Goal: Task Accomplishment & Management: Use online tool/utility

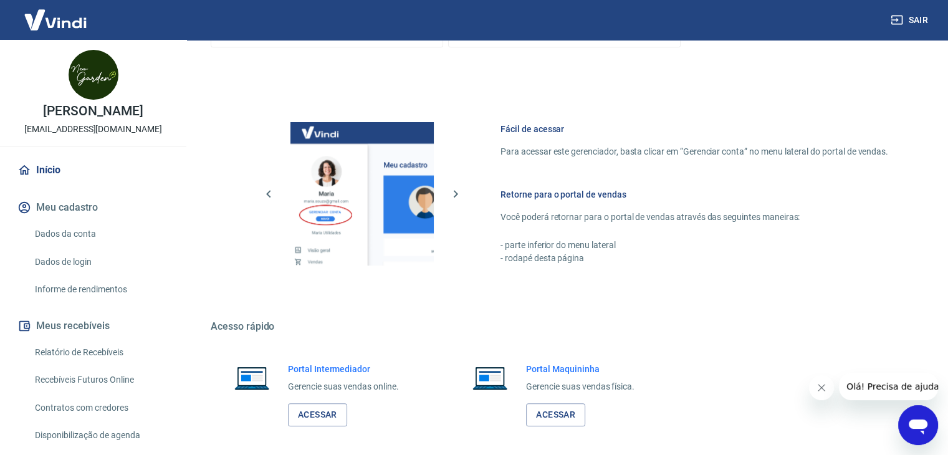
scroll to position [621, 0]
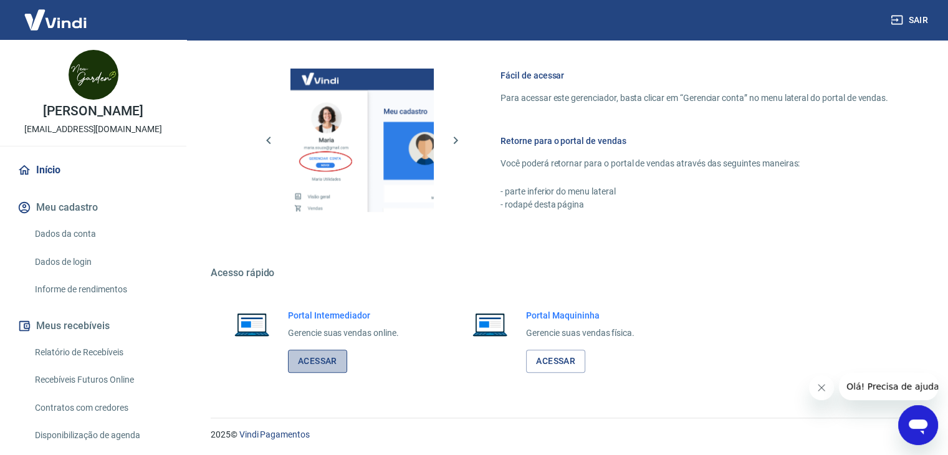
click at [330, 361] on link "Acessar" at bounding box center [317, 361] width 59 height 23
